Goal: Transaction & Acquisition: Purchase product/service

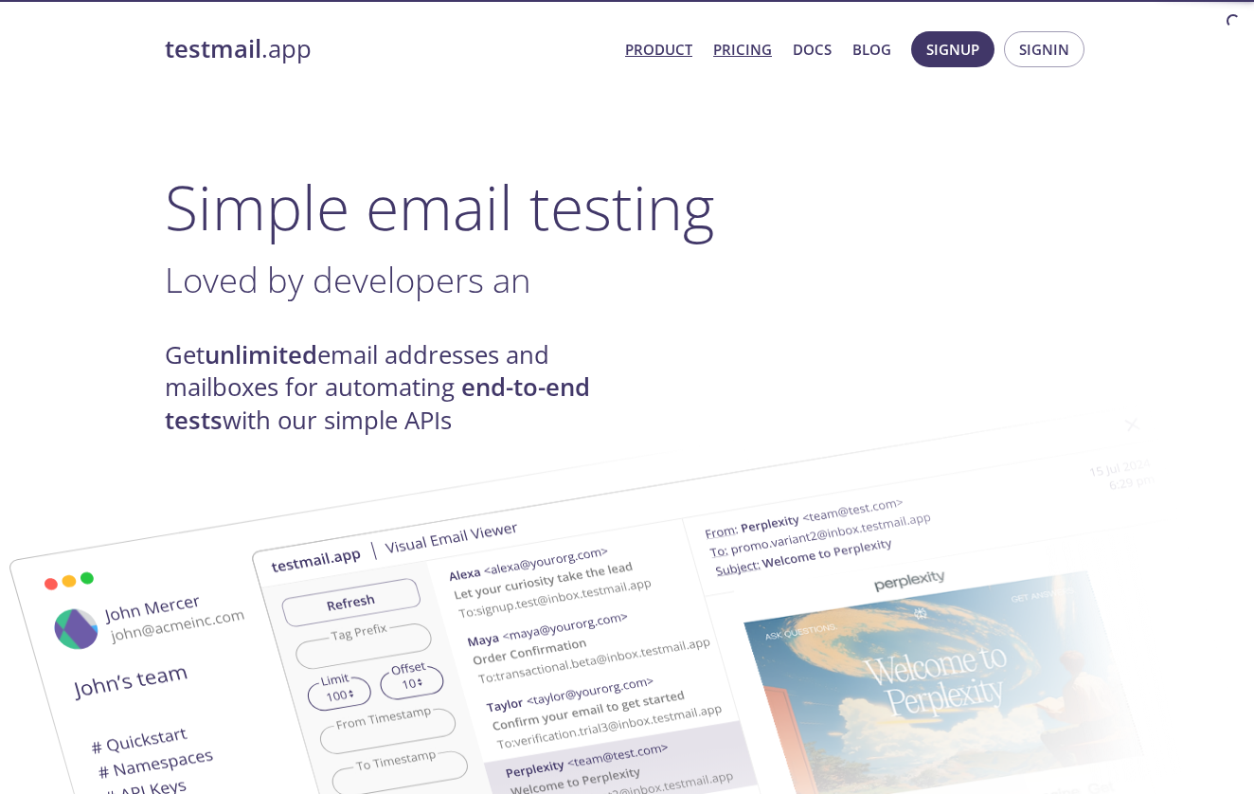
click at [730, 43] on link "Pricing" at bounding box center [742, 49] width 59 height 25
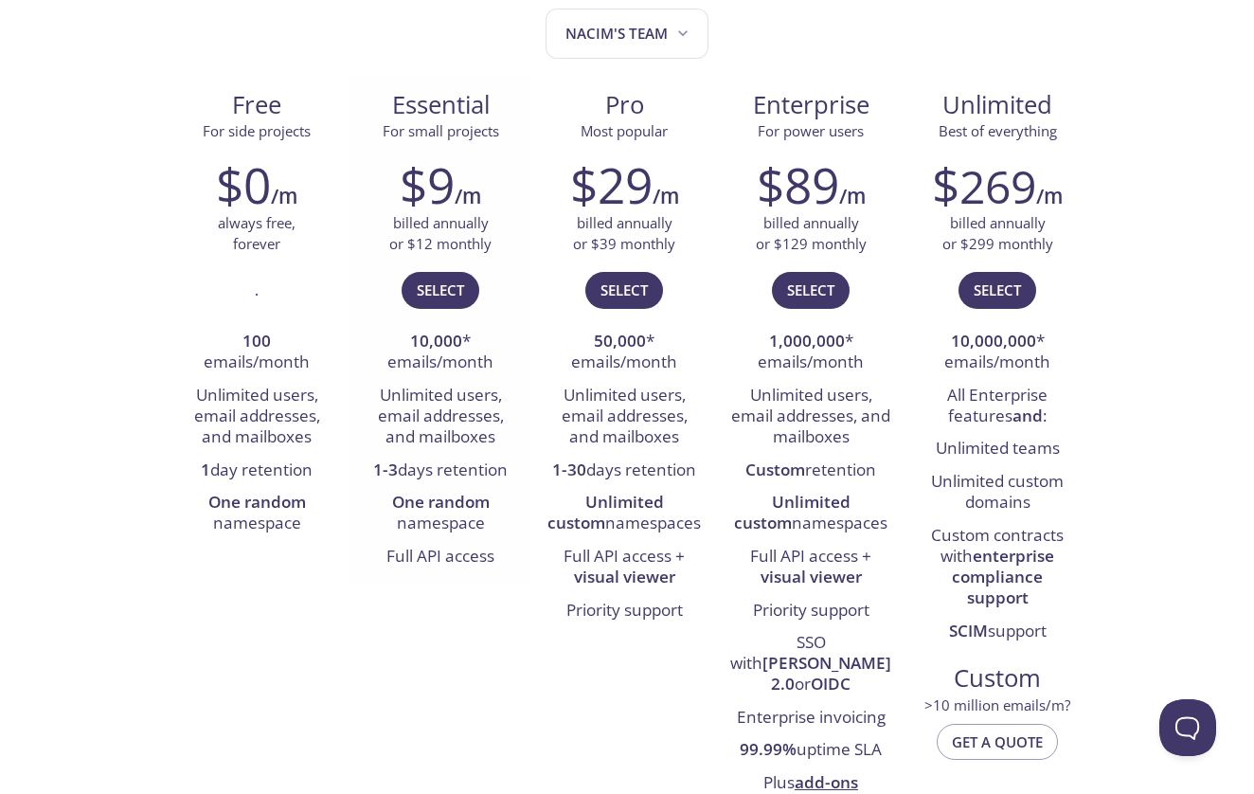
scroll to position [221, 0]
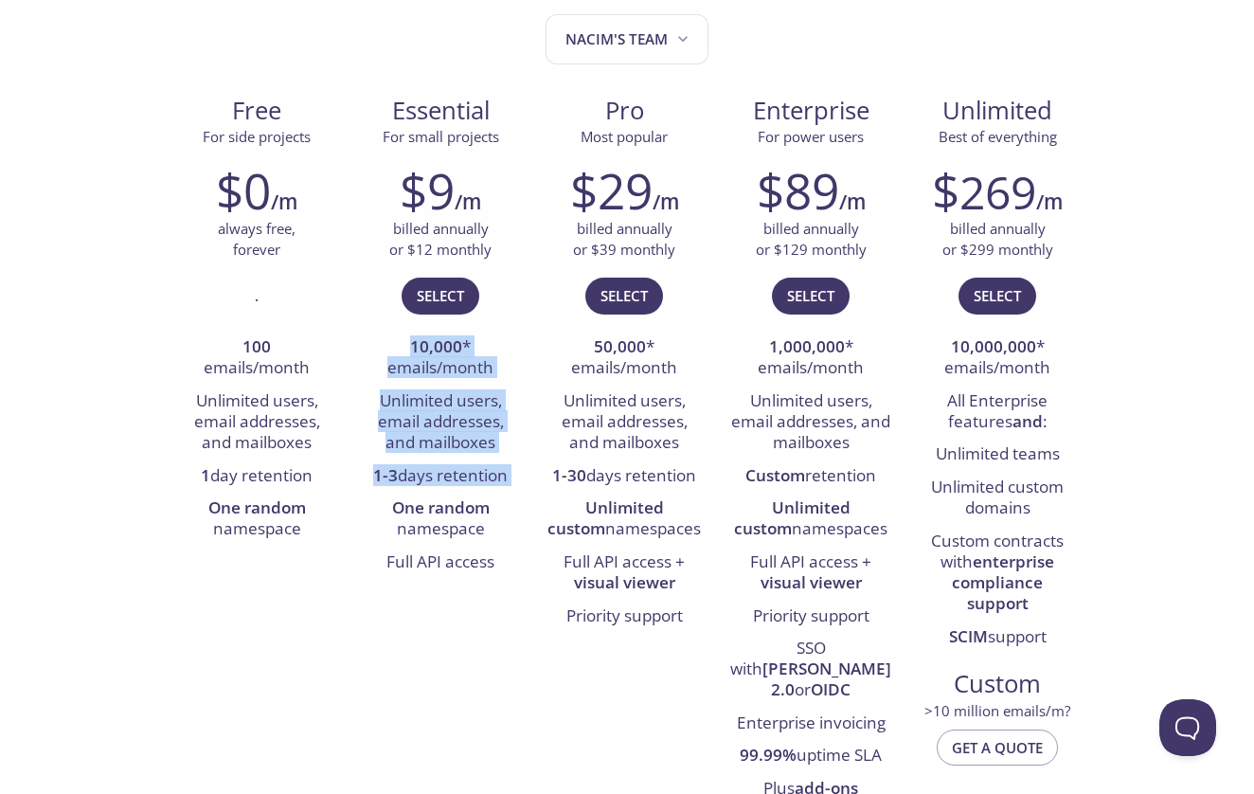
drag, startPoint x: 399, startPoint y: 340, endPoint x: 503, endPoint y: 488, distance: 180.8
click at [503, 488] on ul "10,000 * emails/month Unlimited users, email addresses, and mailboxes 1-3 days …" at bounding box center [440, 454] width 155 height 247
click at [503, 488] on li "1-3 days retention" at bounding box center [440, 476] width 155 height 32
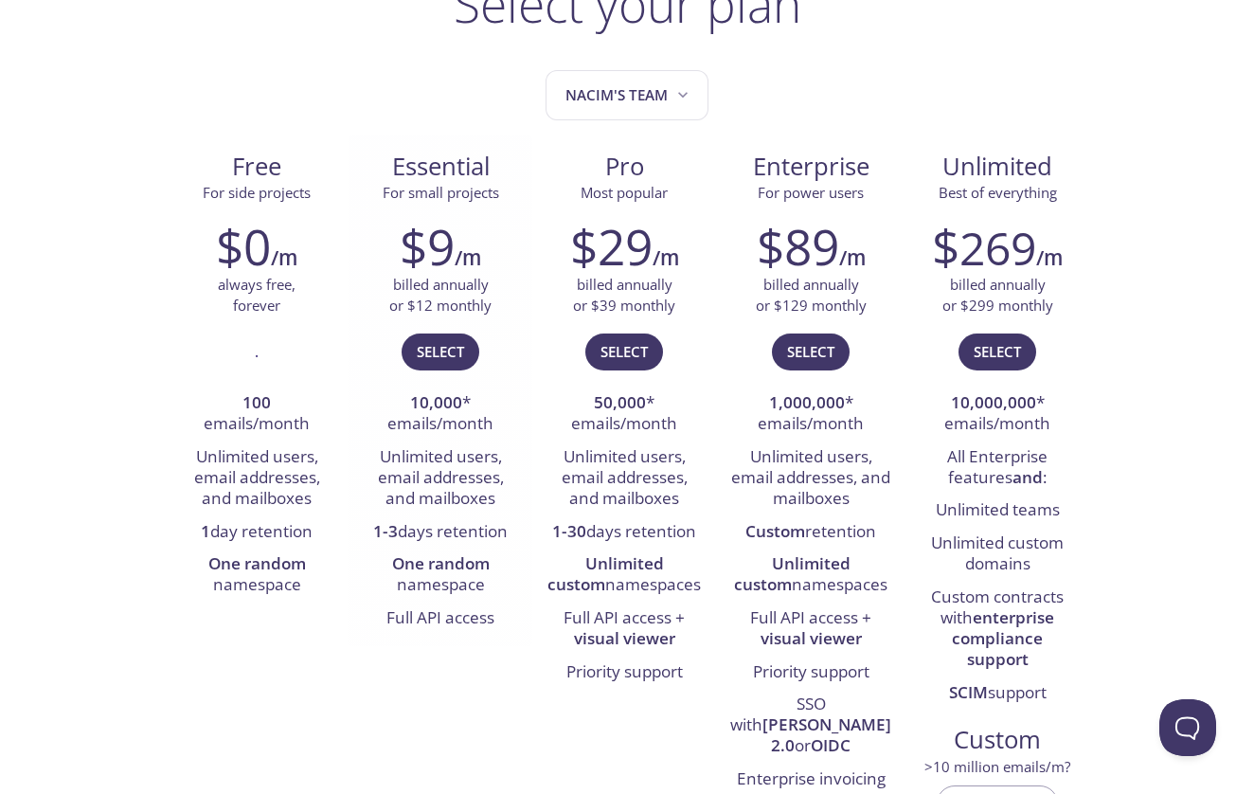
scroll to position [134, 0]
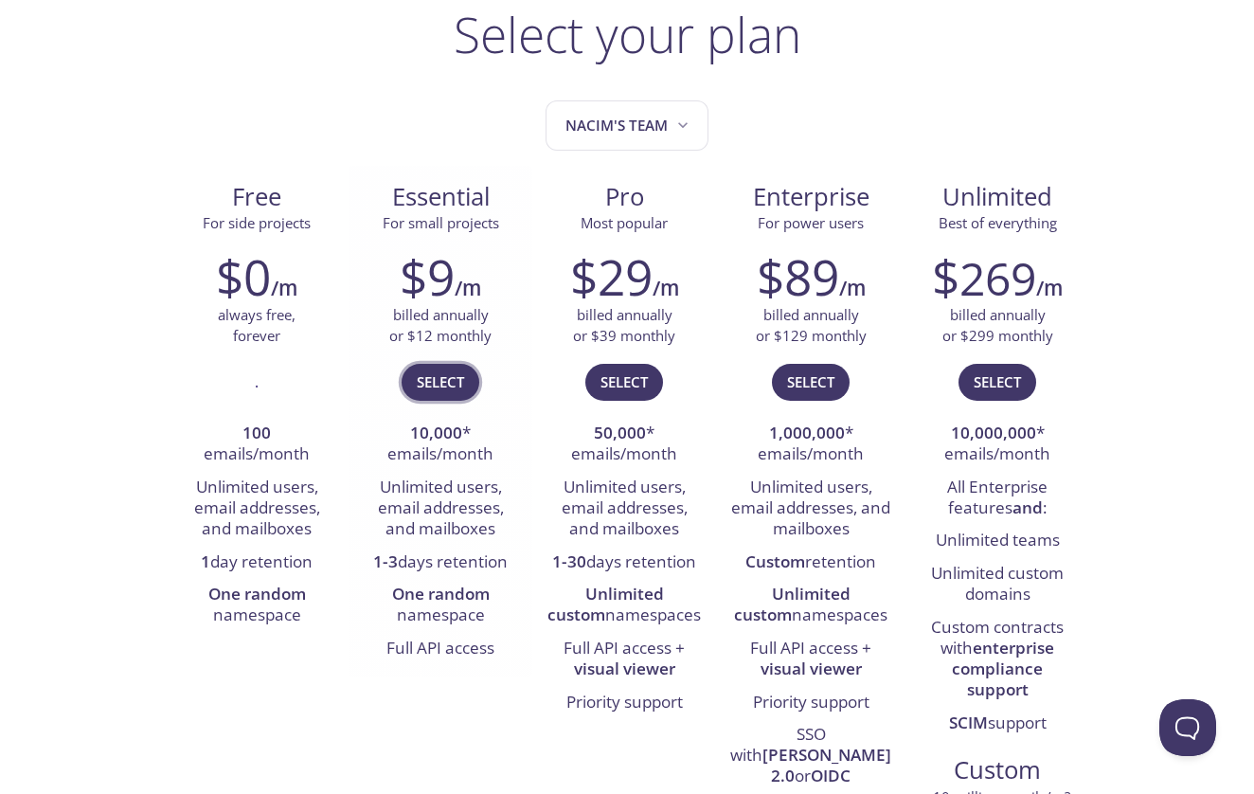
click at [448, 383] on span "Select" at bounding box center [440, 381] width 47 height 25
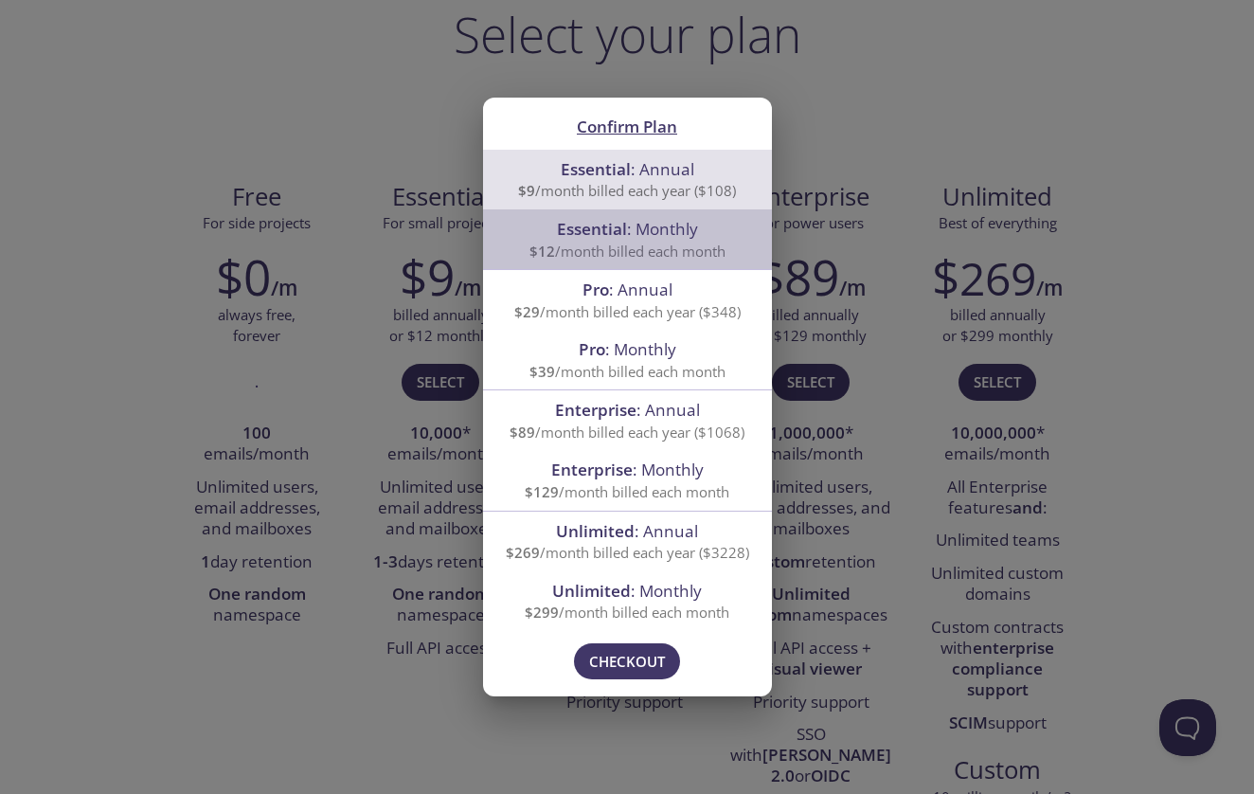
click at [652, 236] on span "Essential : Monthly" at bounding box center [627, 229] width 141 height 22
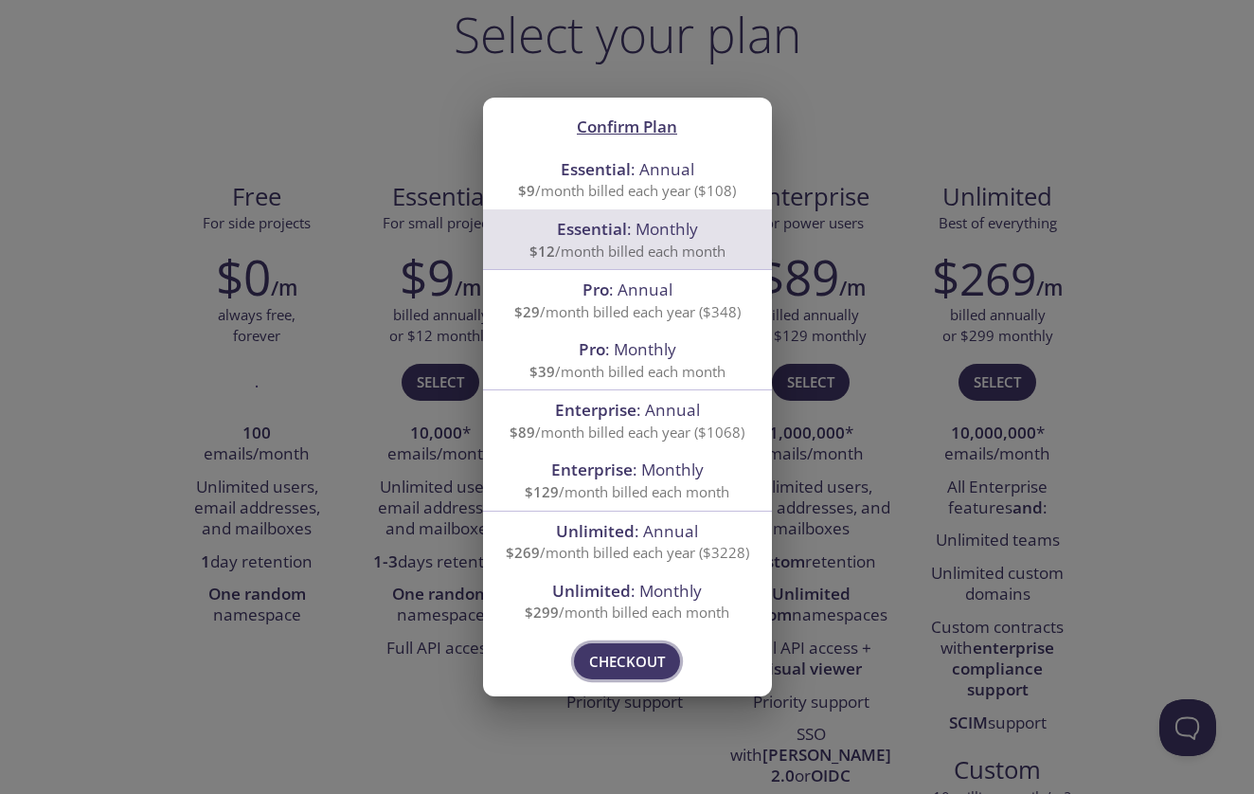
click at [648, 661] on span "Checkout" at bounding box center [627, 661] width 76 height 25
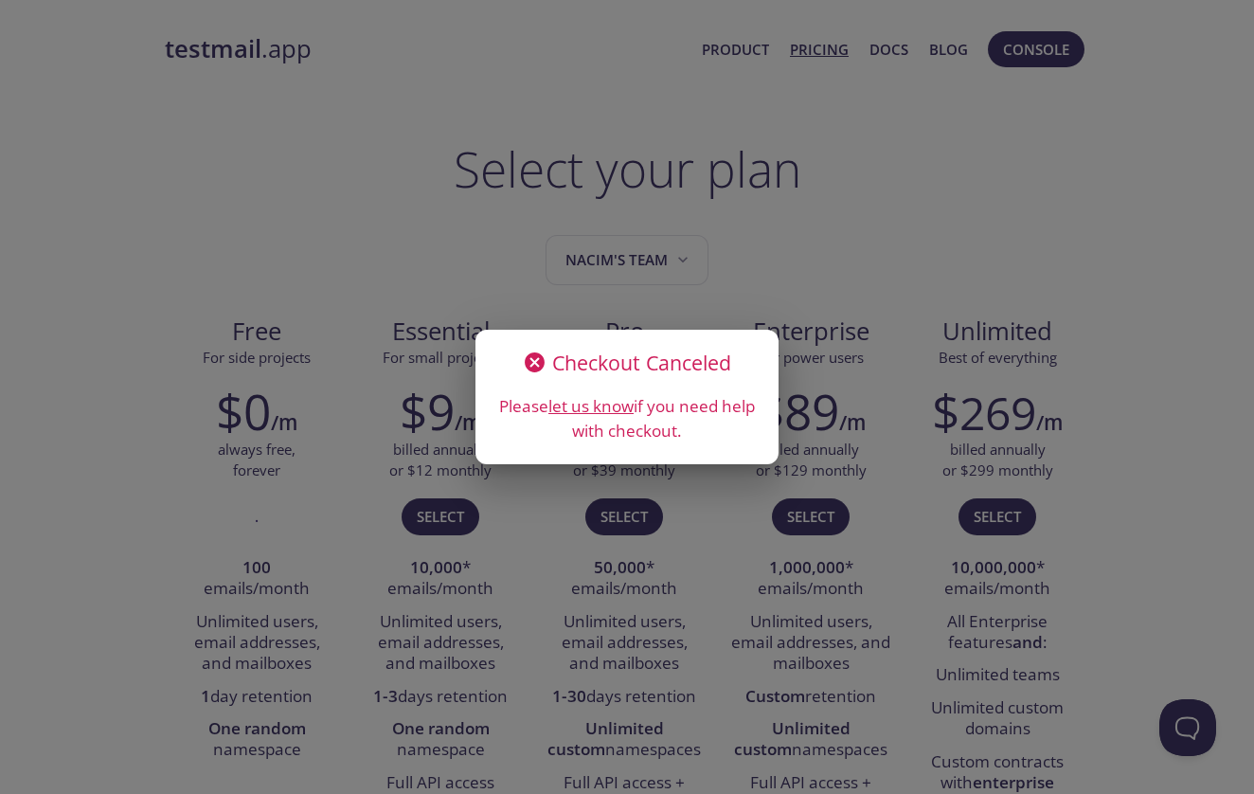
click at [539, 362] on icon at bounding box center [535, 362] width 20 height 20
click at [786, 171] on div "Checkout Canceled Please let us know if you need help with checkout." at bounding box center [627, 397] width 1254 height 794
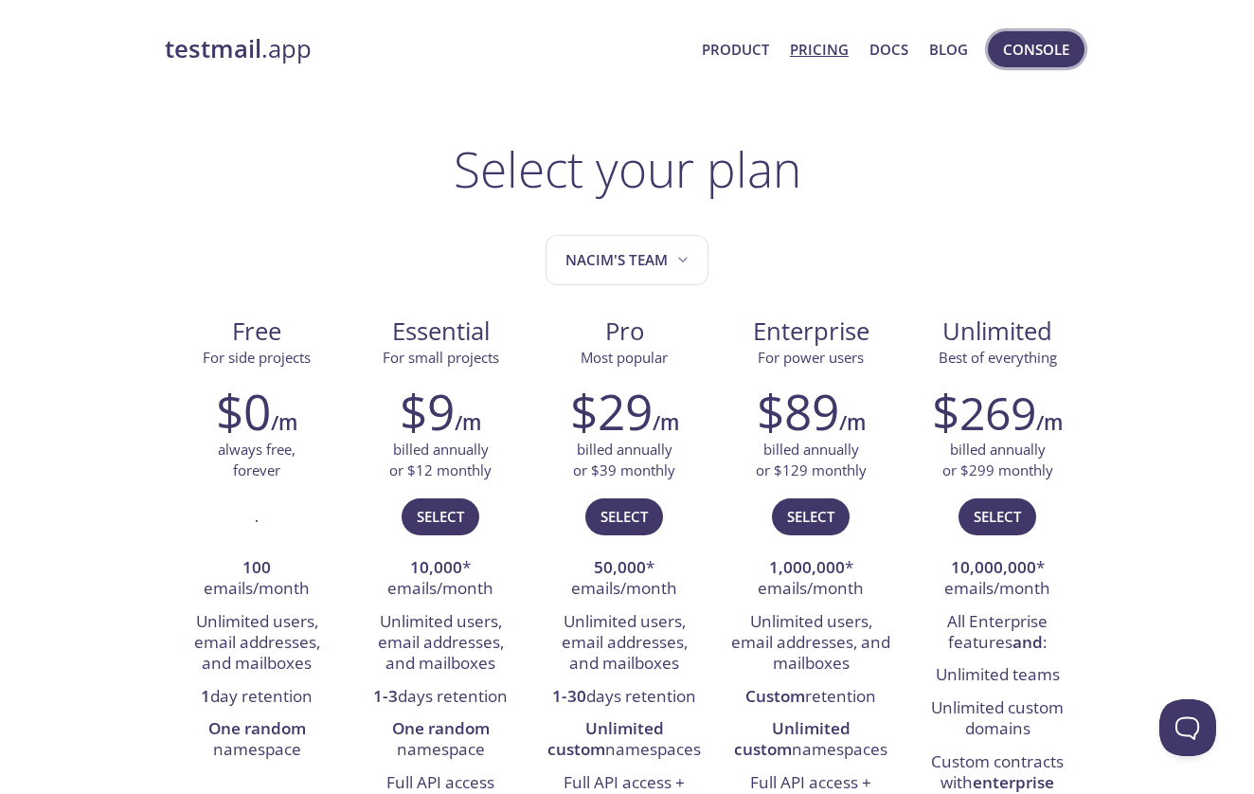
click at [1023, 57] on span "Console" at bounding box center [1036, 49] width 66 height 25
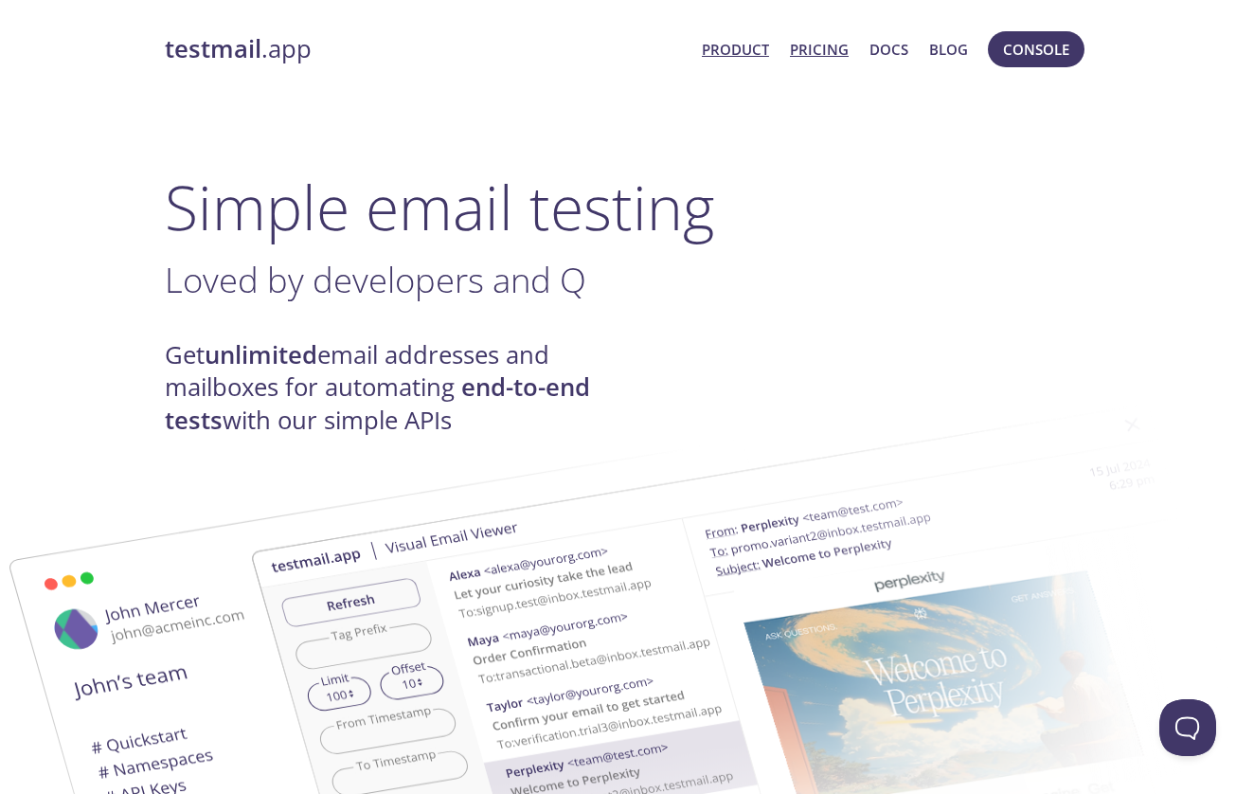
click at [842, 60] on link "Pricing" at bounding box center [819, 49] width 59 height 25
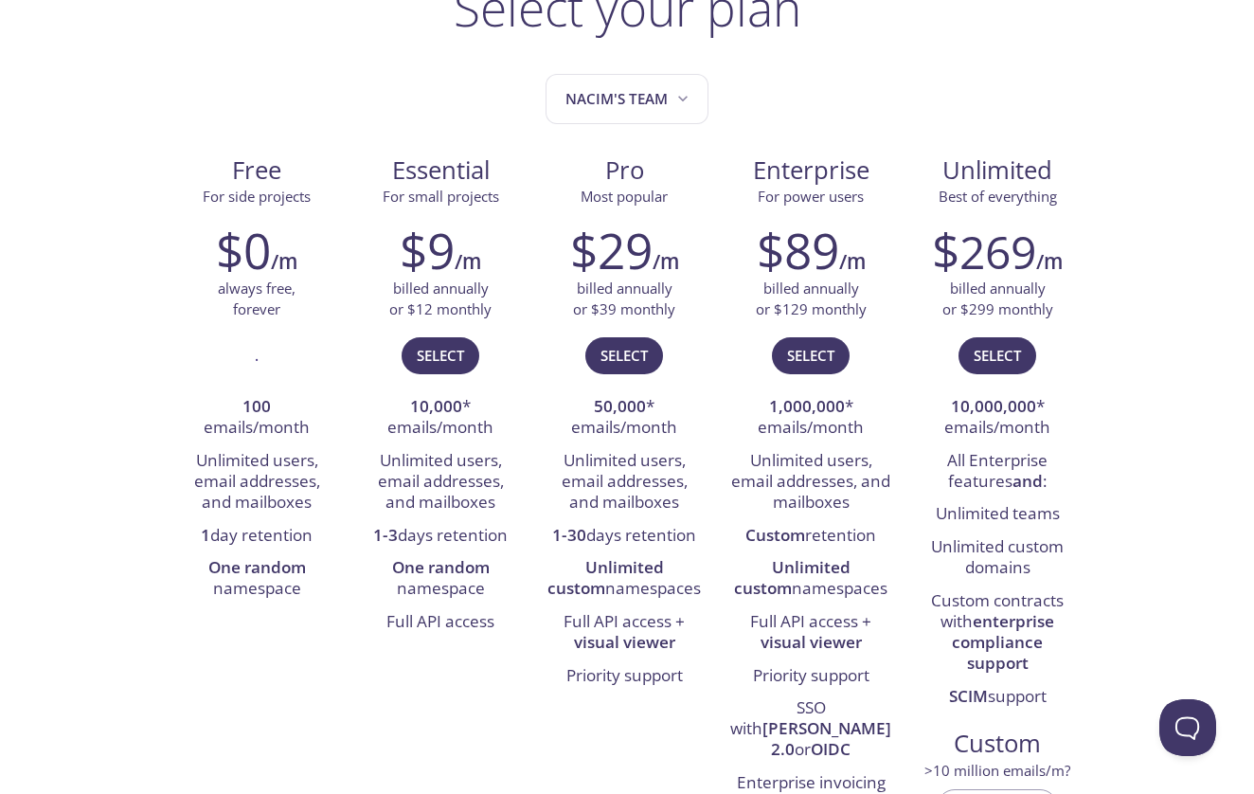
scroll to position [170, 0]
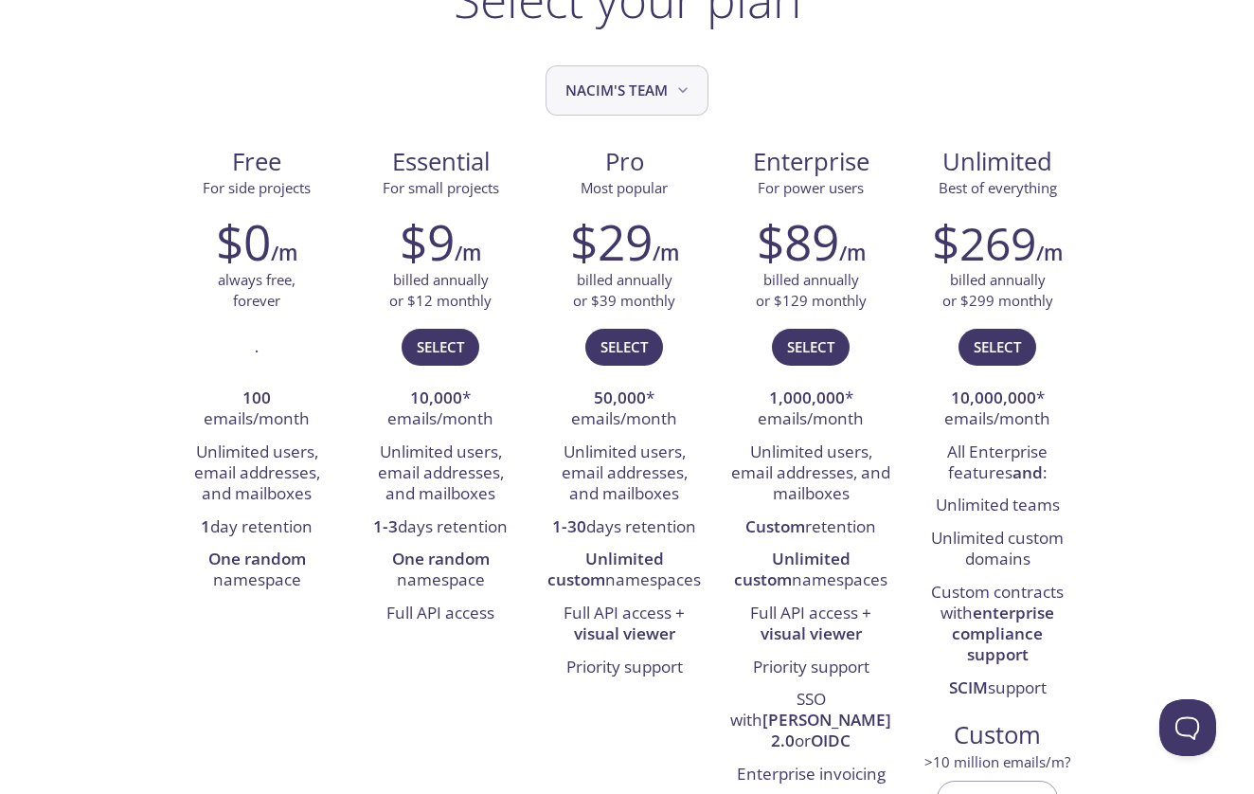
click at [662, 93] on span "Nacim's team" at bounding box center [628, 91] width 127 height 26
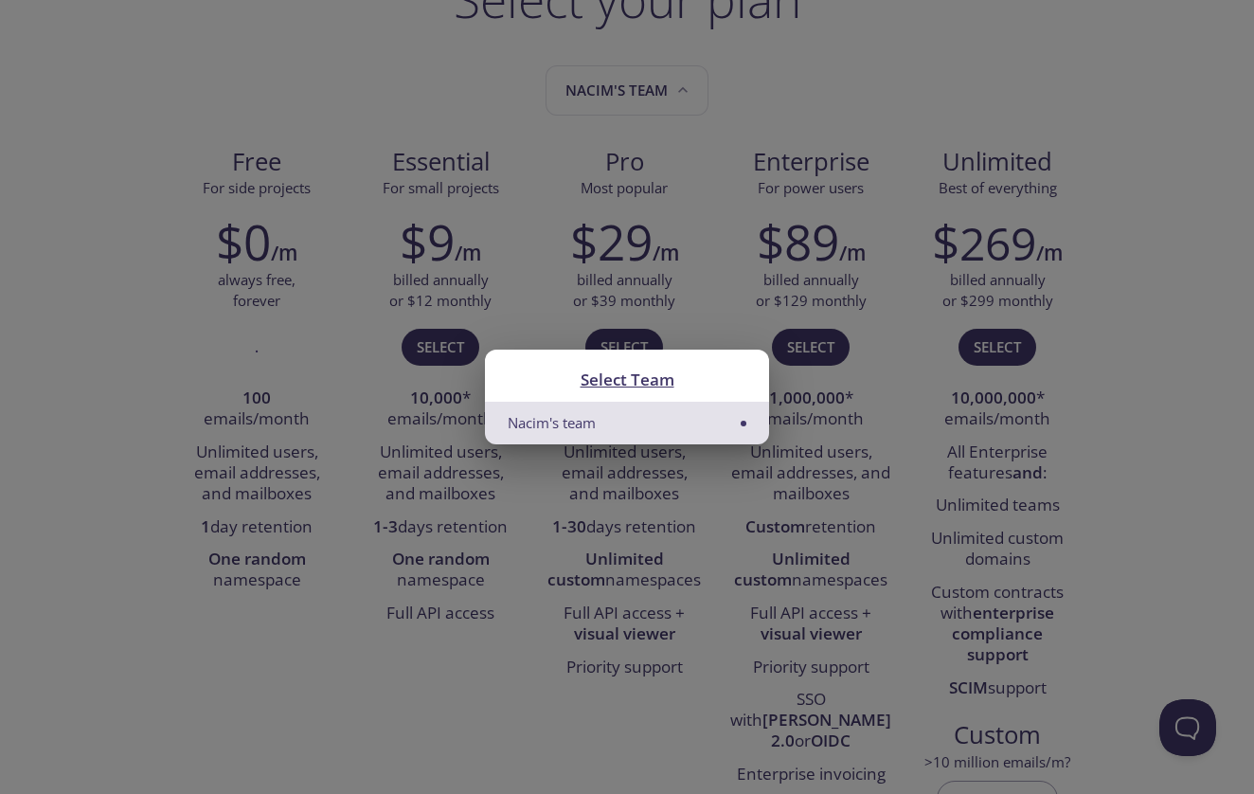
click at [868, 118] on div "Select Team Nacim's team" at bounding box center [627, 397] width 1254 height 794
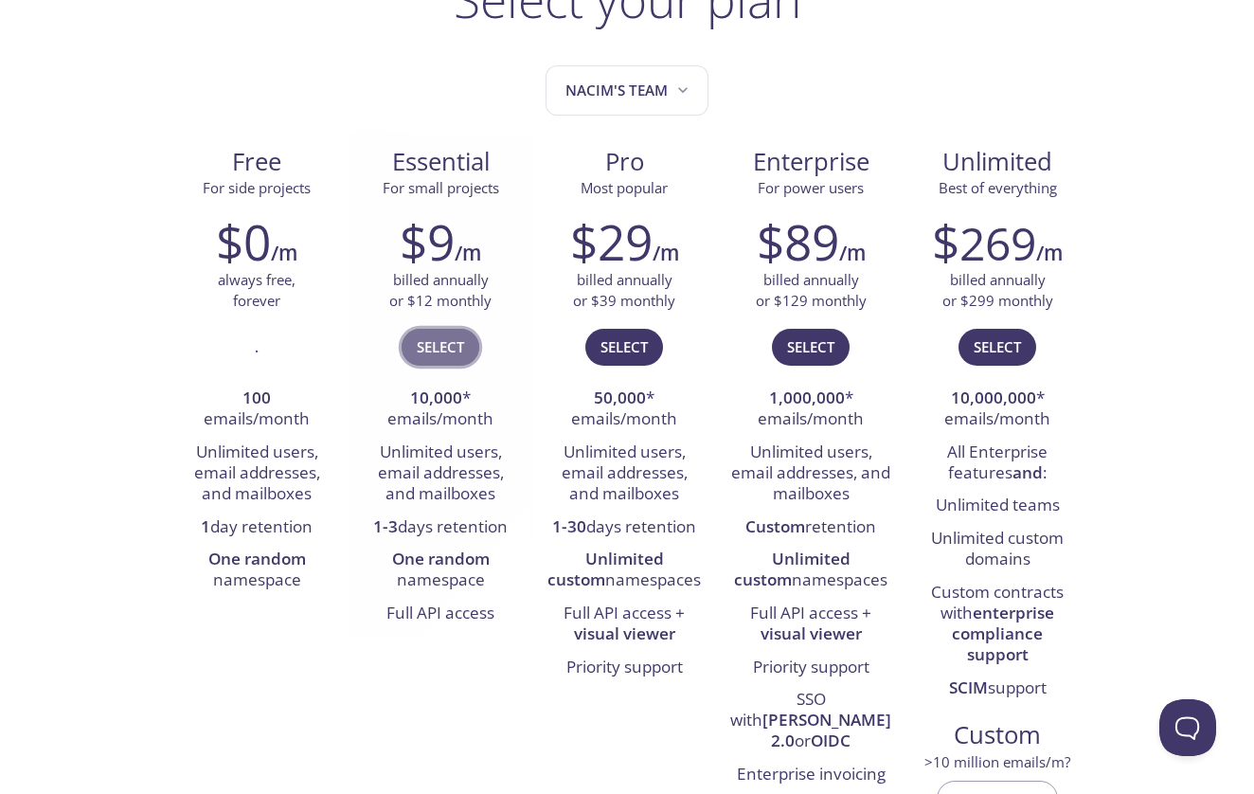
click at [458, 339] on span "Select" at bounding box center [440, 346] width 47 height 25
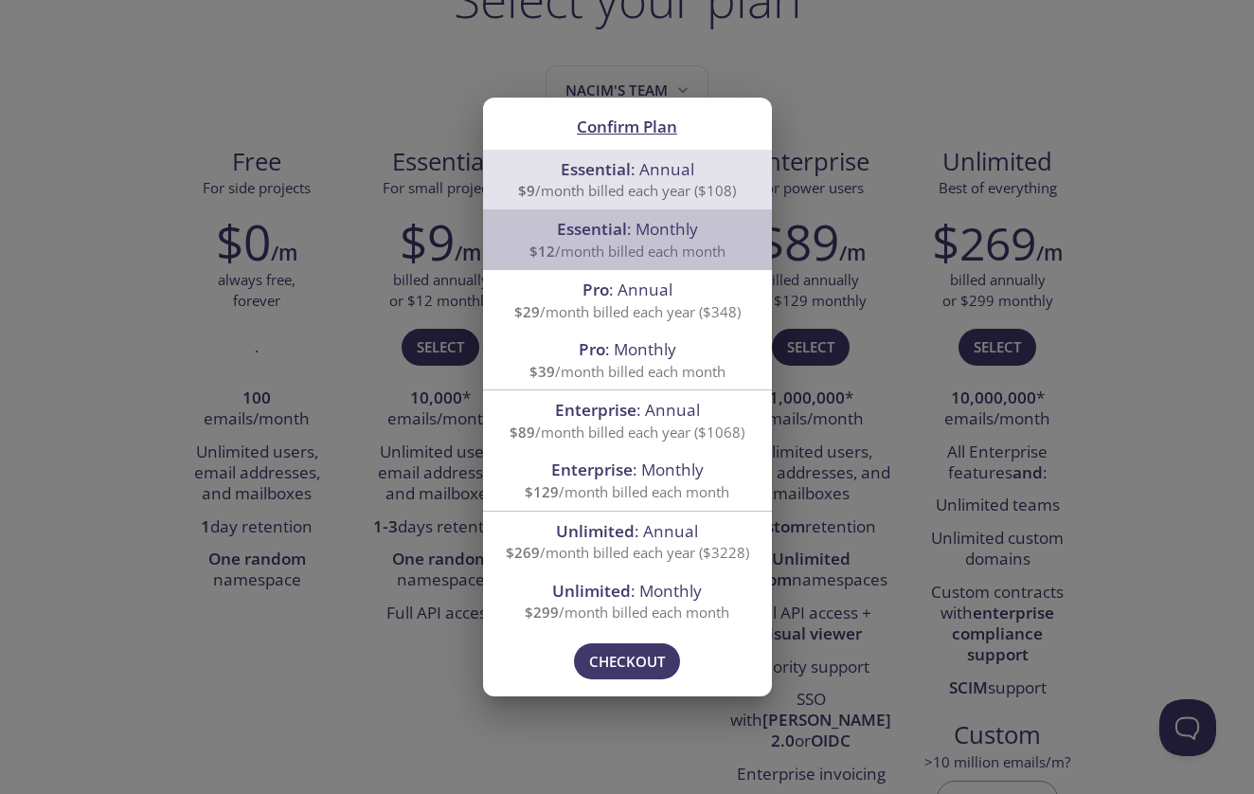
click at [666, 244] on span "$12 /month billed each month" at bounding box center [627, 250] width 196 height 19
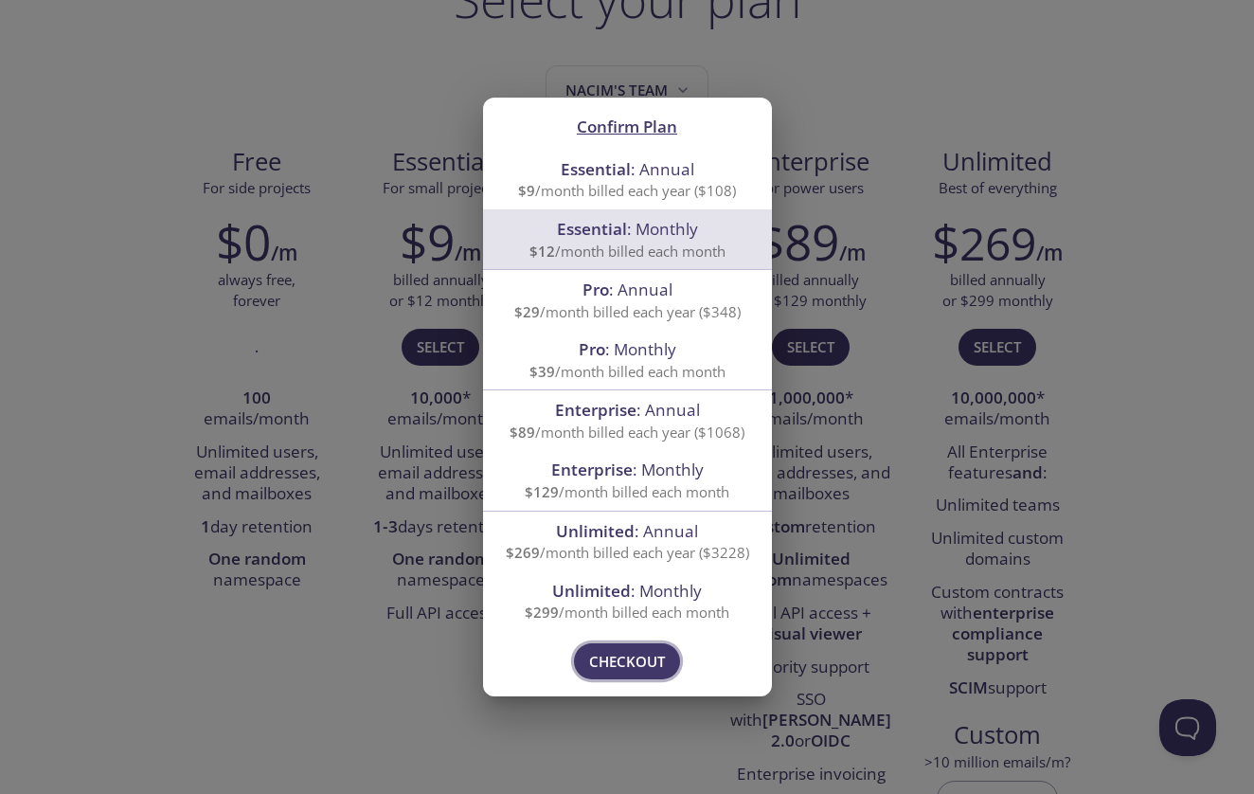
click at [588, 659] on button "Checkout" at bounding box center [627, 661] width 106 height 36
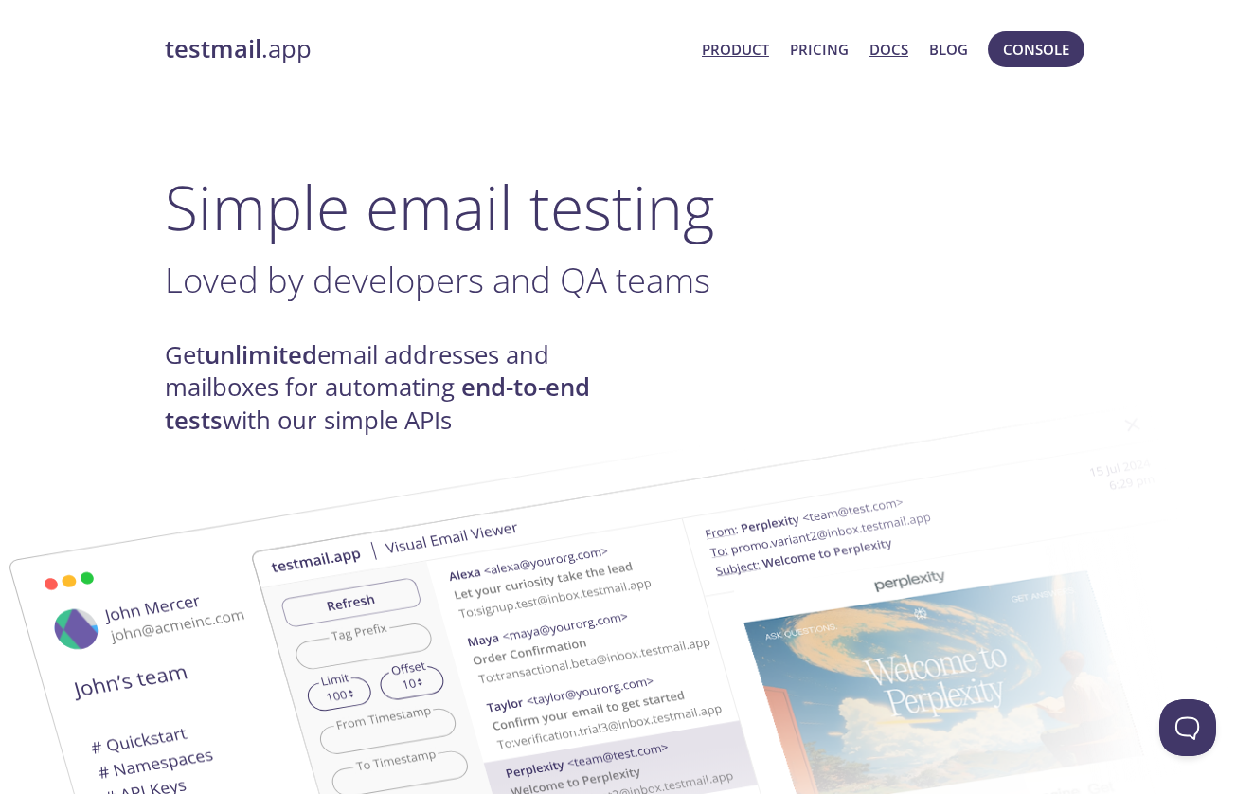
click at [888, 52] on link "Docs" at bounding box center [888, 49] width 39 height 25
click at [1038, 45] on span "Console" at bounding box center [1036, 49] width 66 height 25
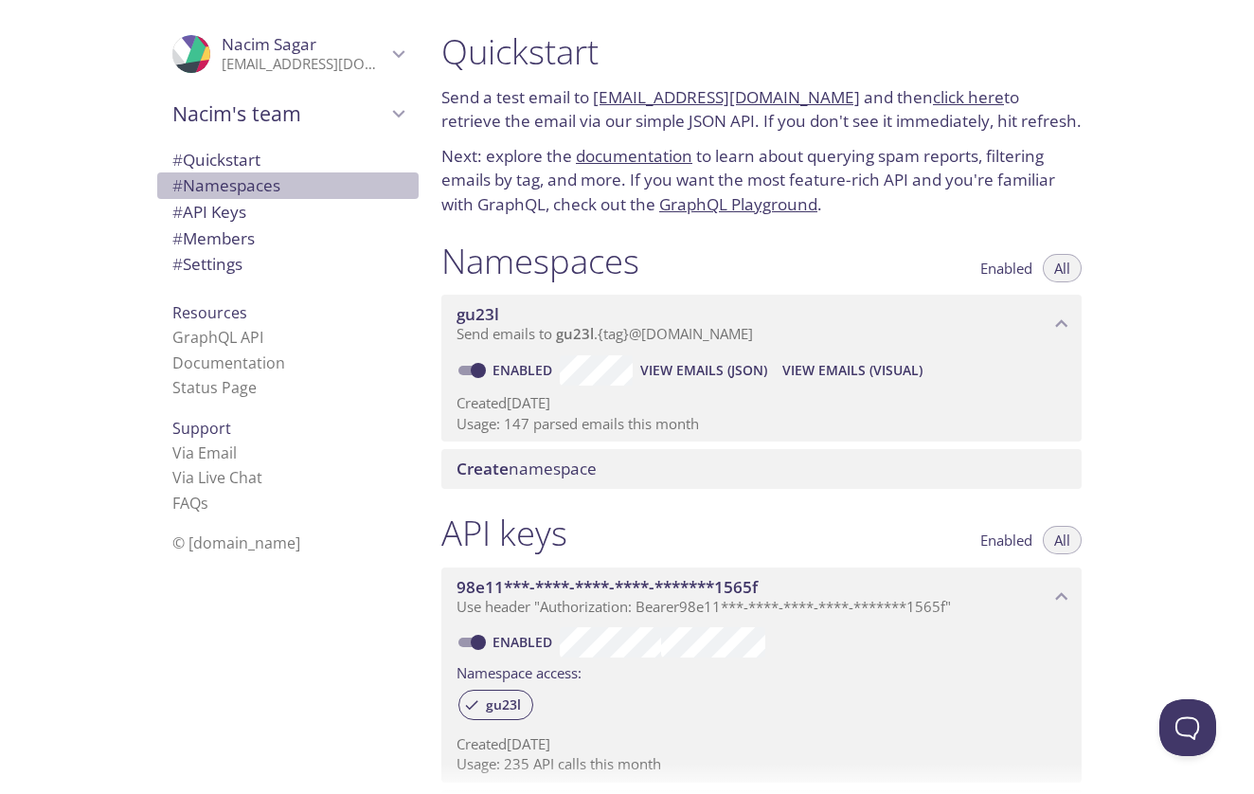
click at [270, 184] on span "# Namespaces" at bounding box center [226, 185] width 108 height 22
click at [591, 306] on span "gu23l" at bounding box center [752, 314] width 593 height 21
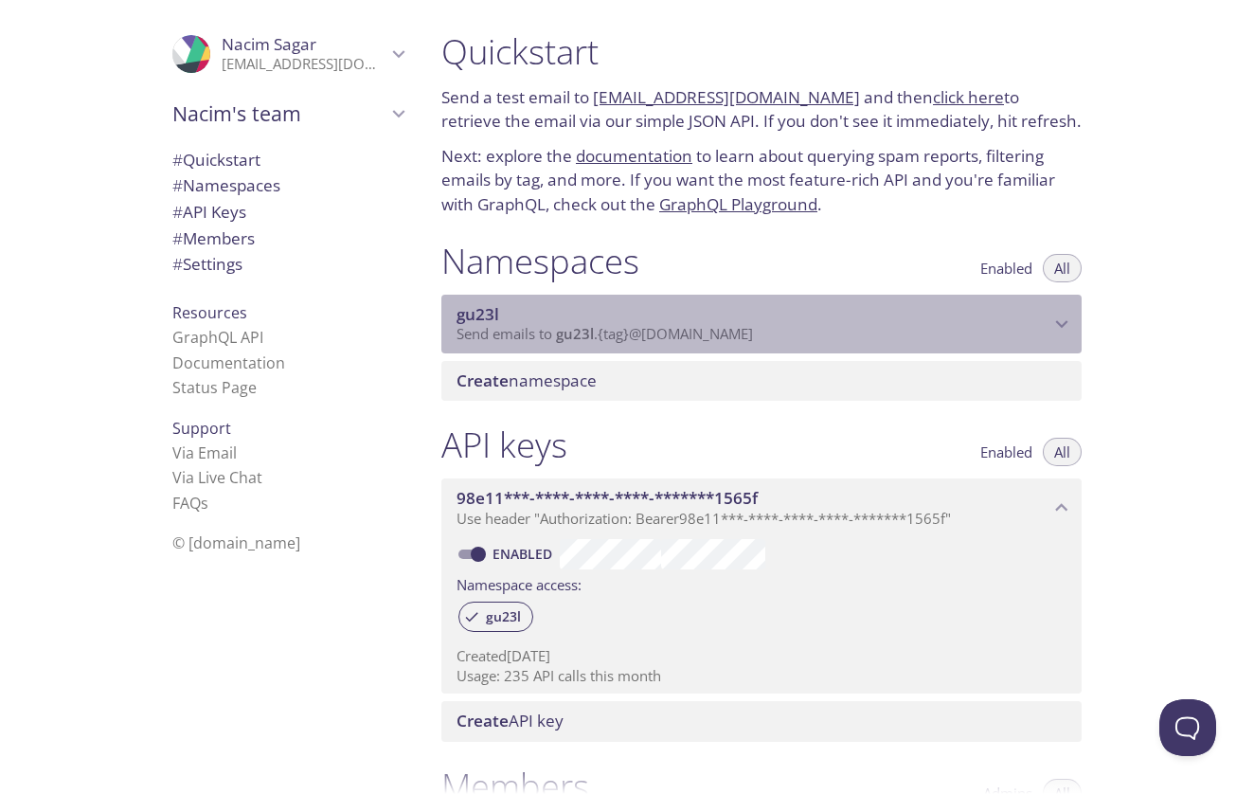
click at [591, 306] on span "gu23l" at bounding box center [752, 314] width 593 height 21
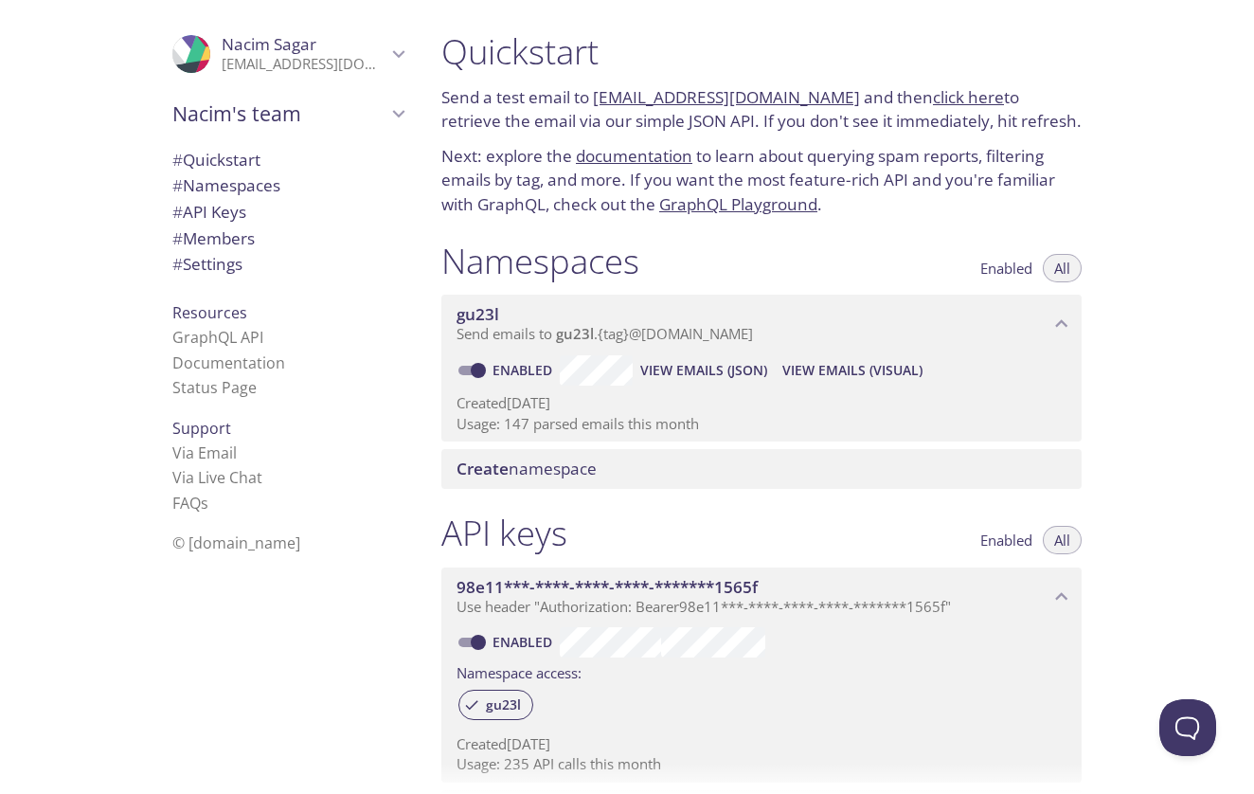
click at [809, 367] on span "View Emails (Visual)" at bounding box center [852, 370] width 140 height 23
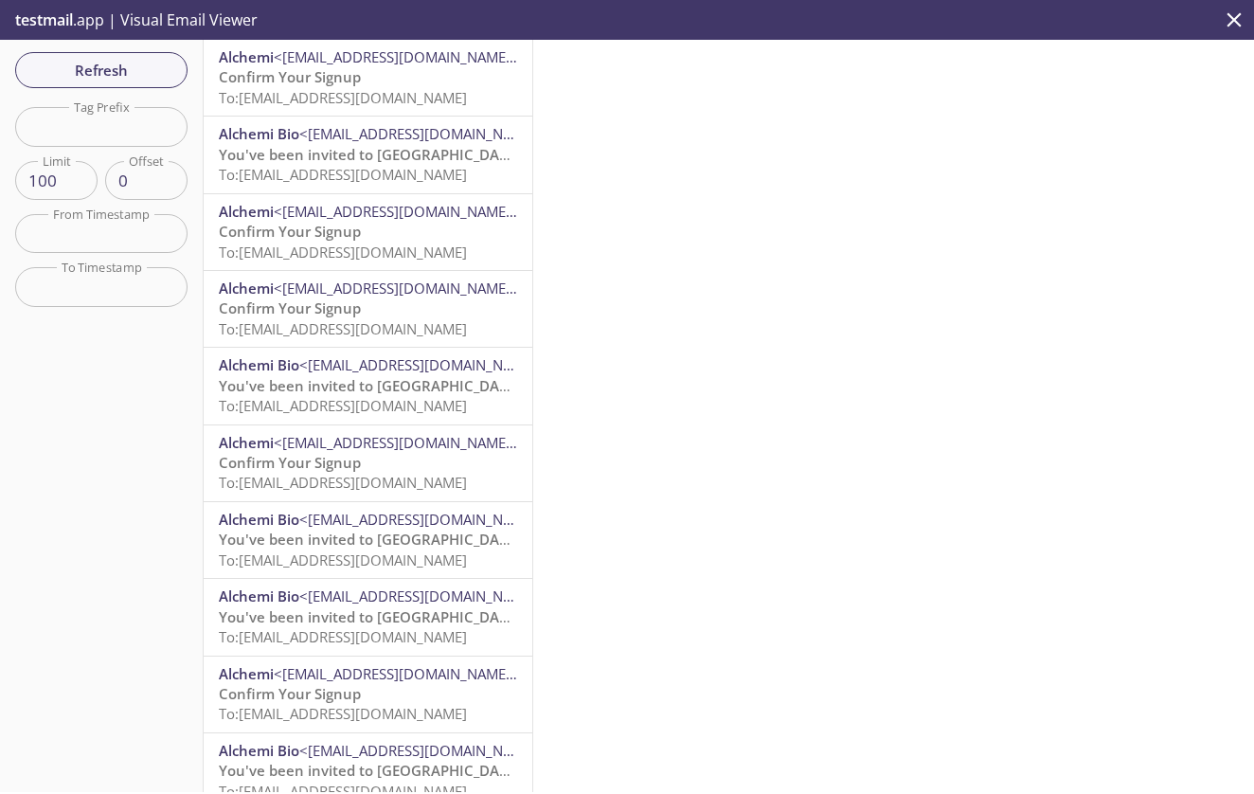
click at [459, 84] on p "Confirm Your Signup To: [EMAIL_ADDRESS][DOMAIN_NAME]" at bounding box center [368, 87] width 298 height 41
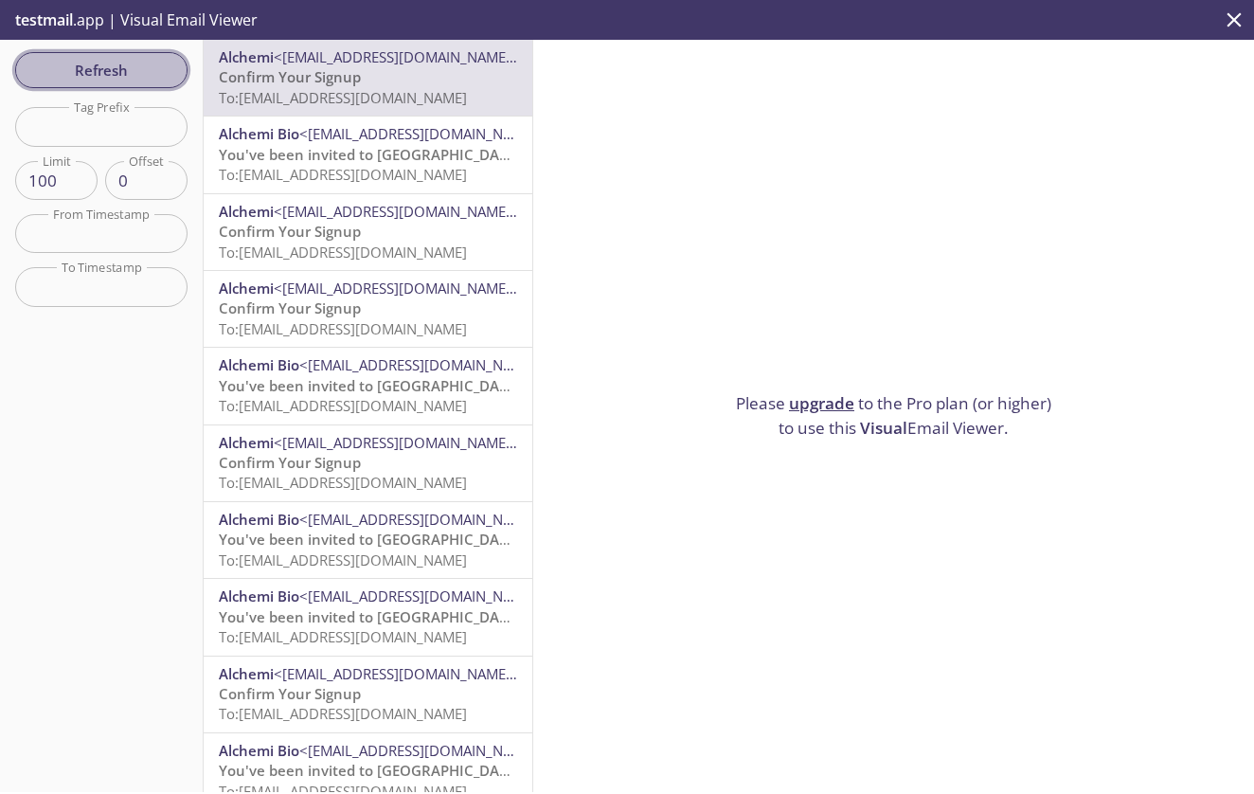
click at [144, 76] on span "Refresh" at bounding box center [101, 70] width 142 height 25
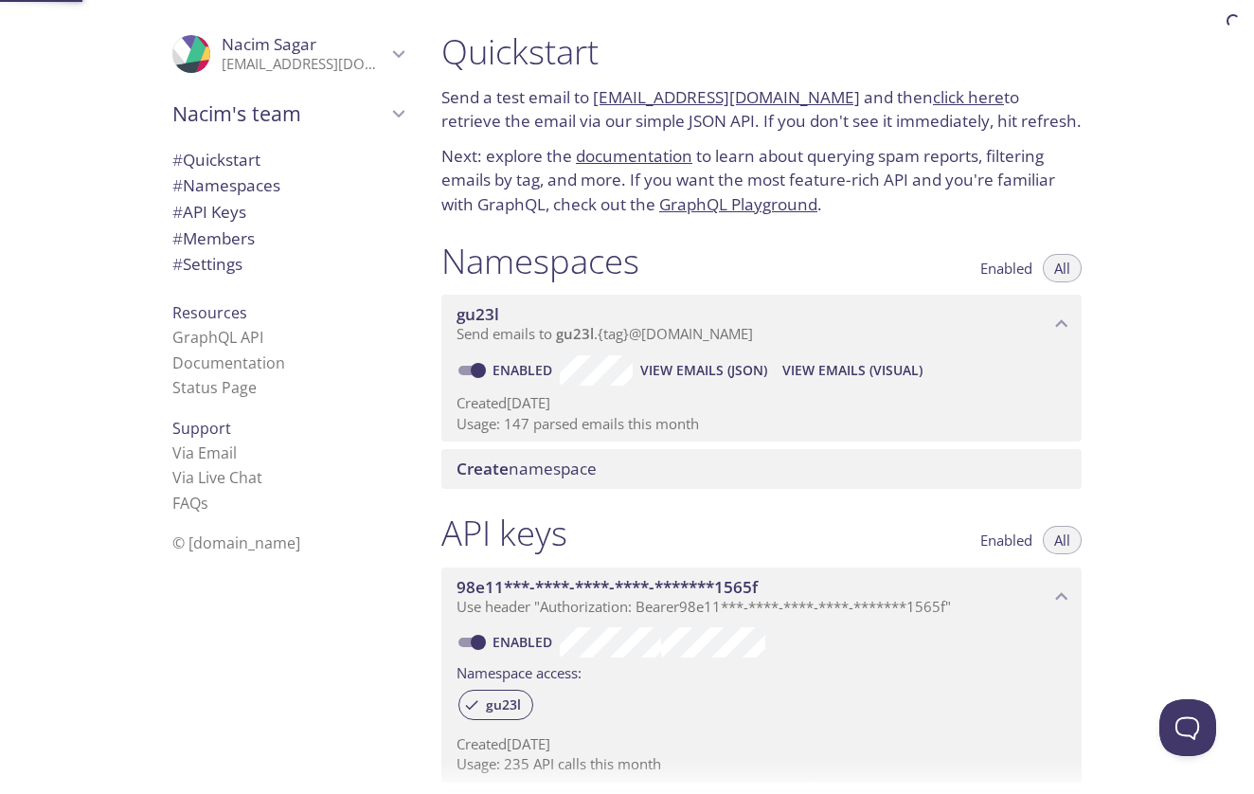
scroll to position [9, 0]
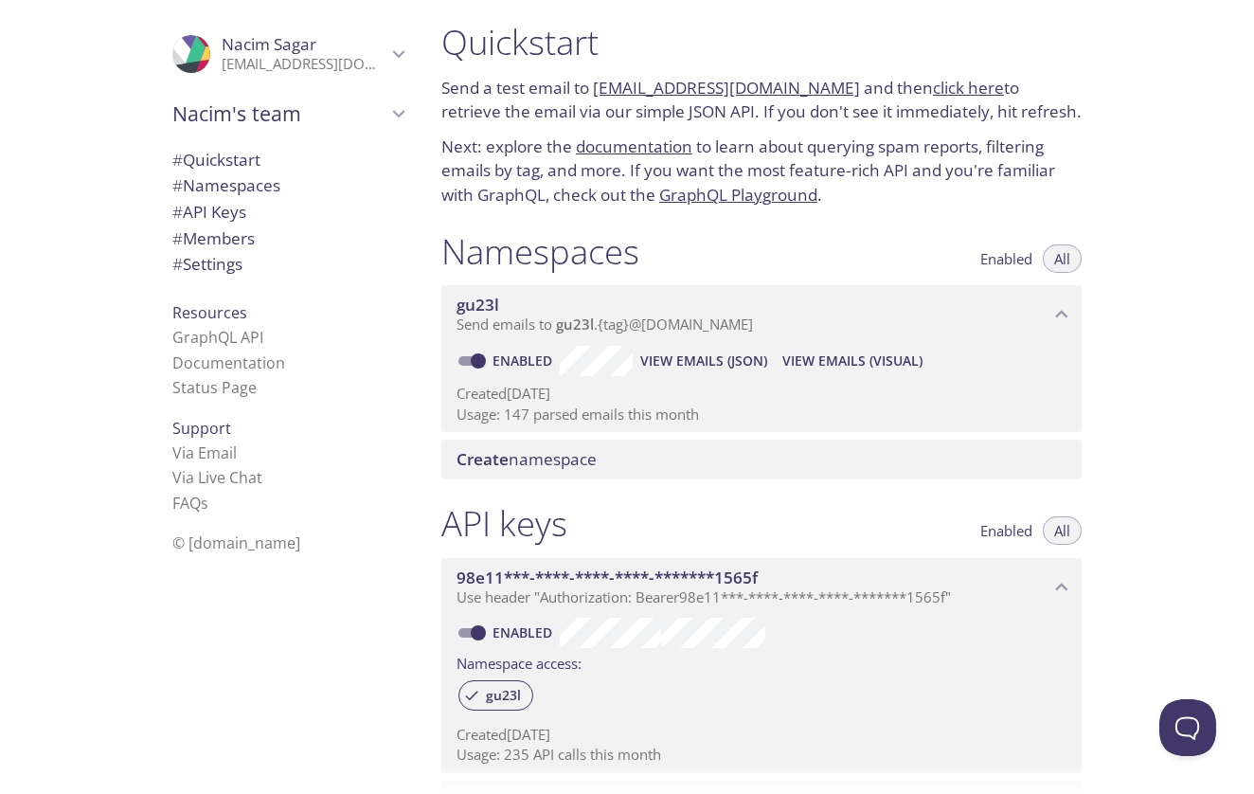
click at [715, 349] on span "View Emails (JSON)" at bounding box center [703, 360] width 127 height 23
click at [700, 356] on span "View Emails (JSON)" at bounding box center [703, 360] width 127 height 23
